Goal: Task Accomplishment & Management: Use online tool/utility

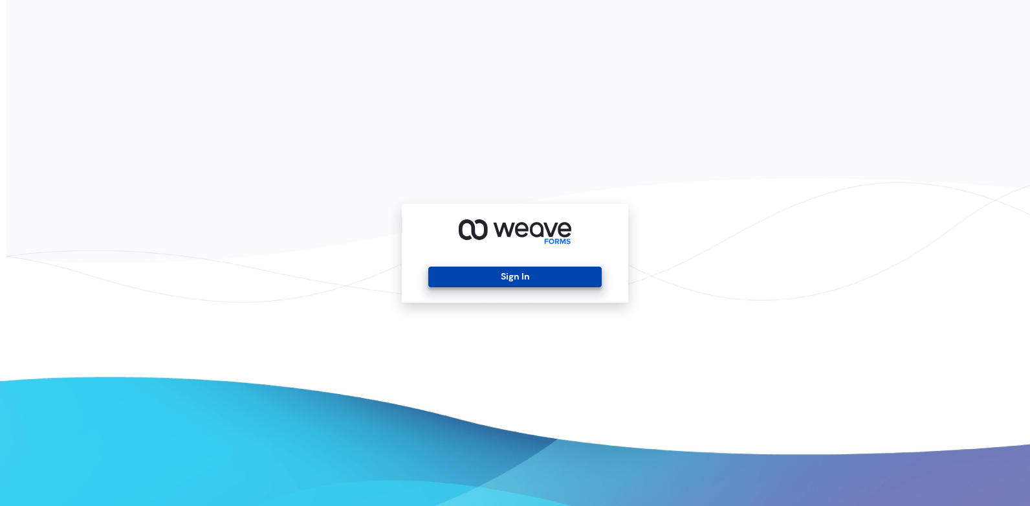
click at [540, 285] on button "Sign In" at bounding box center [514, 277] width 173 height 21
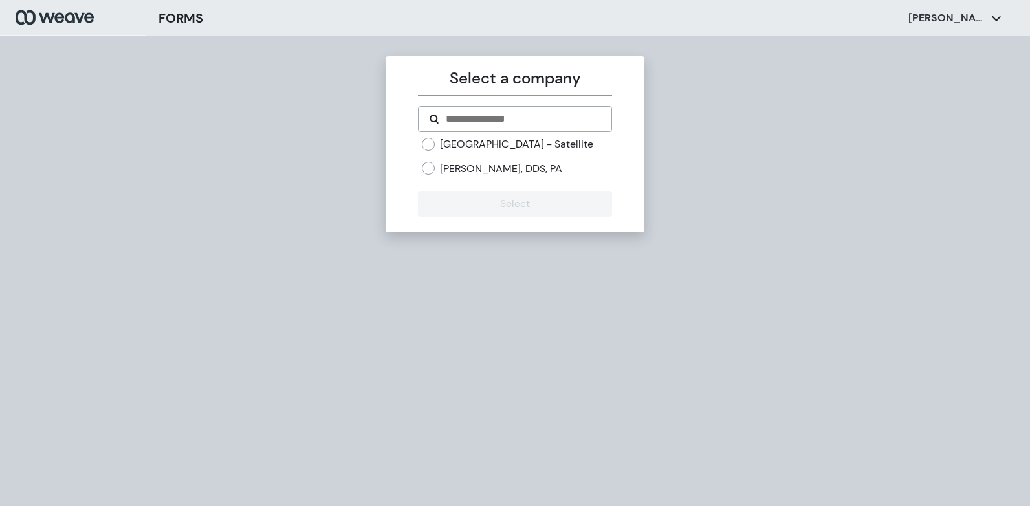
click at [437, 176] on div "[PERSON_NAME], DDS, PA" at bounding box center [517, 169] width 190 height 14
click at [436, 176] on div "[PERSON_NAME], DDS, PA" at bounding box center [517, 169] width 190 height 14
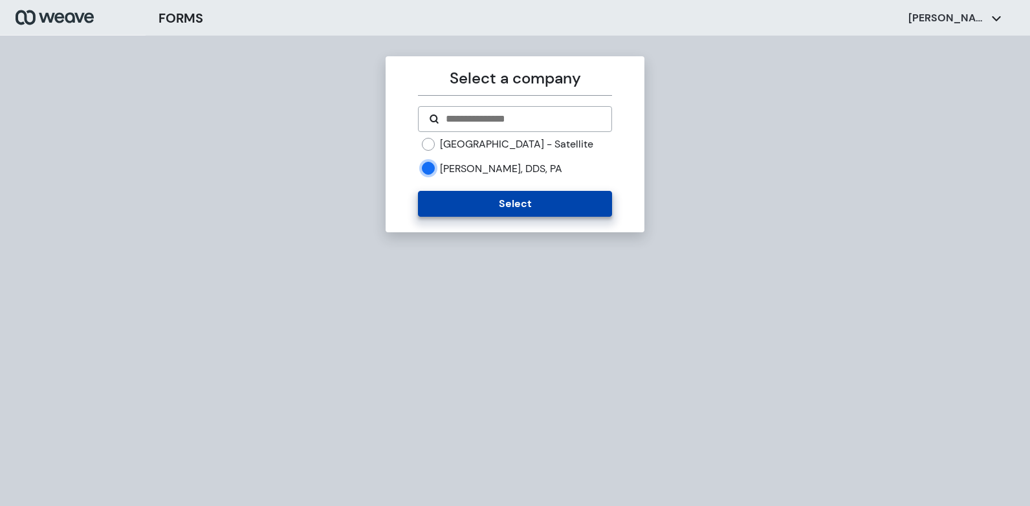
click at [495, 217] on button "Select" at bounding box center [514, 204] width 193 height 26
